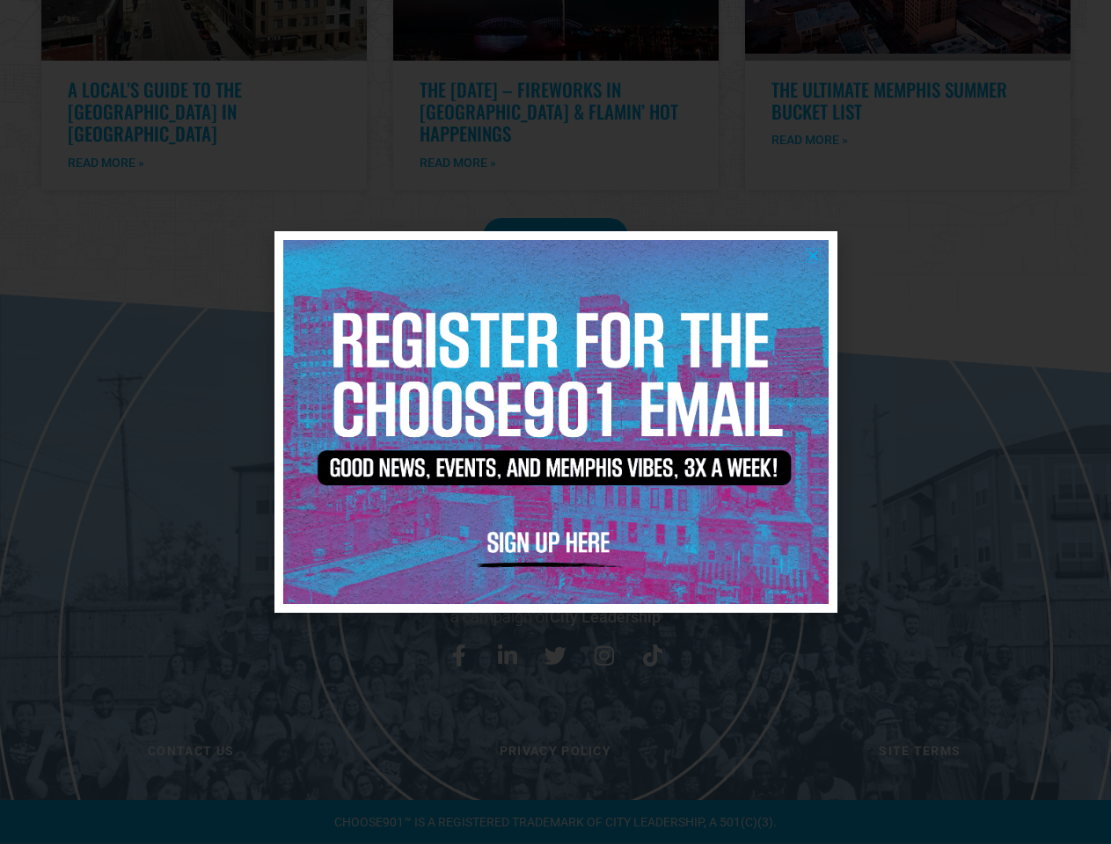
scroll to position [3583, 0]
